Goal: Information Seeking & Learning: Learn about a topic

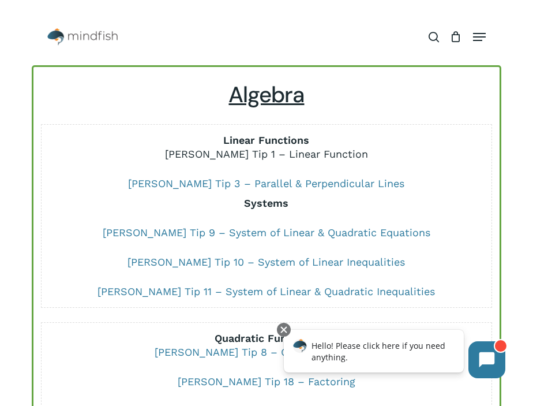
click at [311, 155] on link "[PERSON_NAME] Tip 1 – Linear Function" at bounding box center [266, 154] width 203 height 12
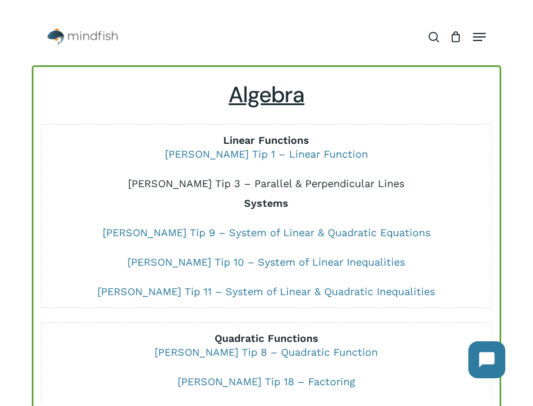
click at [236, 180] on link "[PERSON_NAME] Tip 3 – Parallel & Perpendicular Lines" at bounding box center [266, 183] width 276 height 12
click at [276, 102] on u "Algebra" at bounding box center [267, 94] width 76 height 29
